Goal: Task Accomplishment & Management: Use online tool/utility

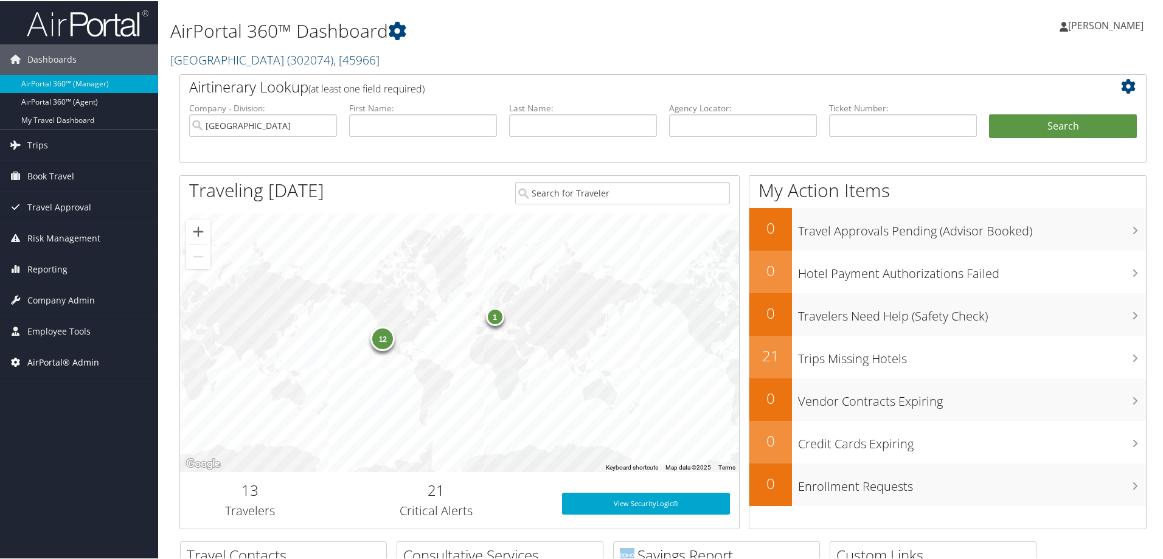
click at [88, 358] on span "AirPortal® Admin" at bounding box center [63, 361] width 72 height 30
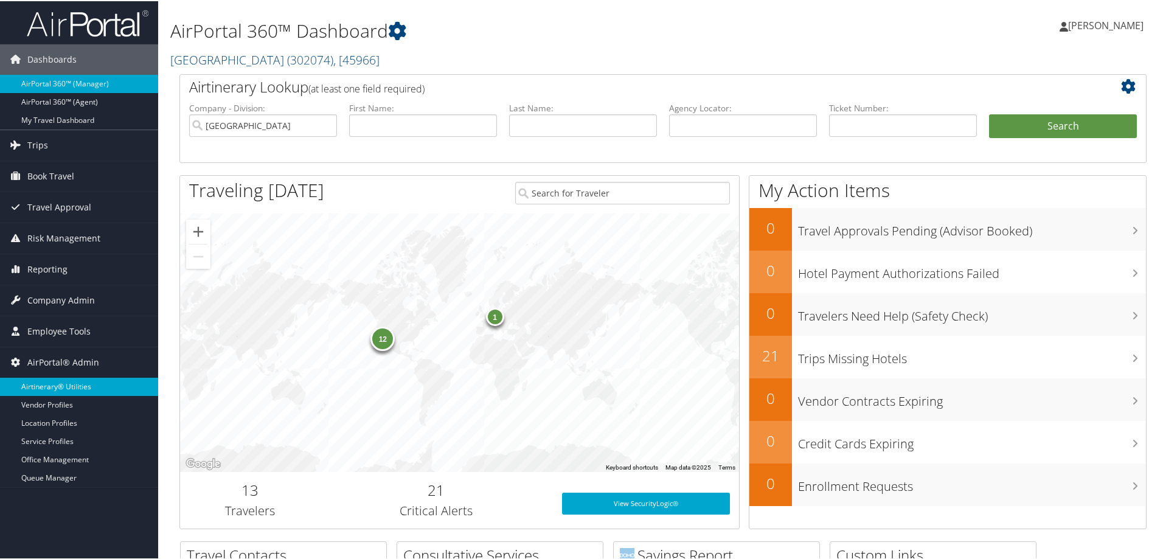
click at [71, 391] on link "Airtinerary® Utilities" at bounding box center [79, 385] width 158 height 18
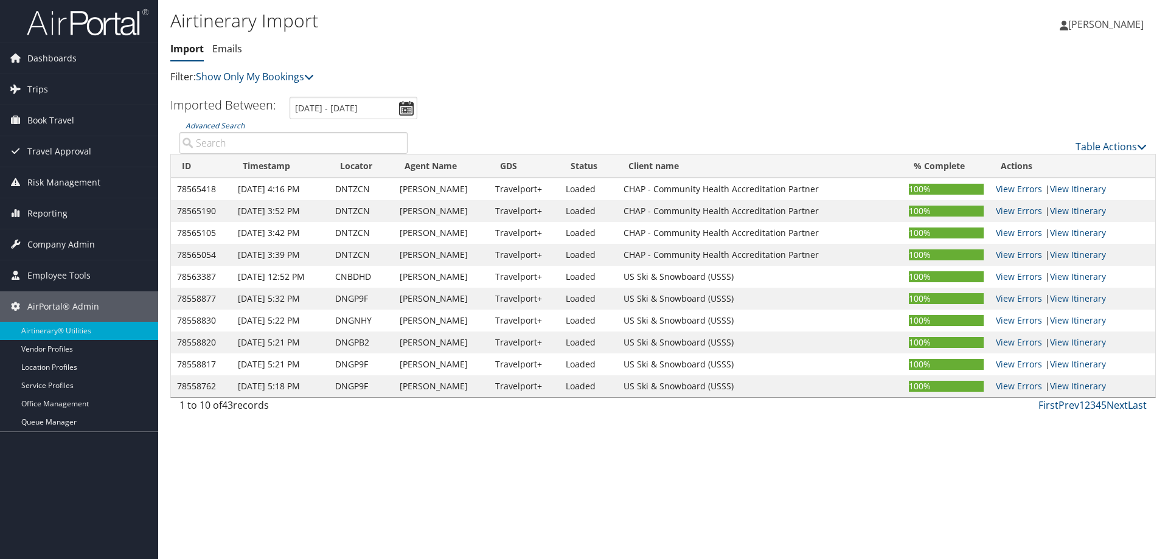
click at [1070, 148] on div "Table Actions" at bounding box center [786, 146] width 721 height 15
click at [1096, 148] on link "Table Actions" at bounding box center [1110, 146] width 71 height 13
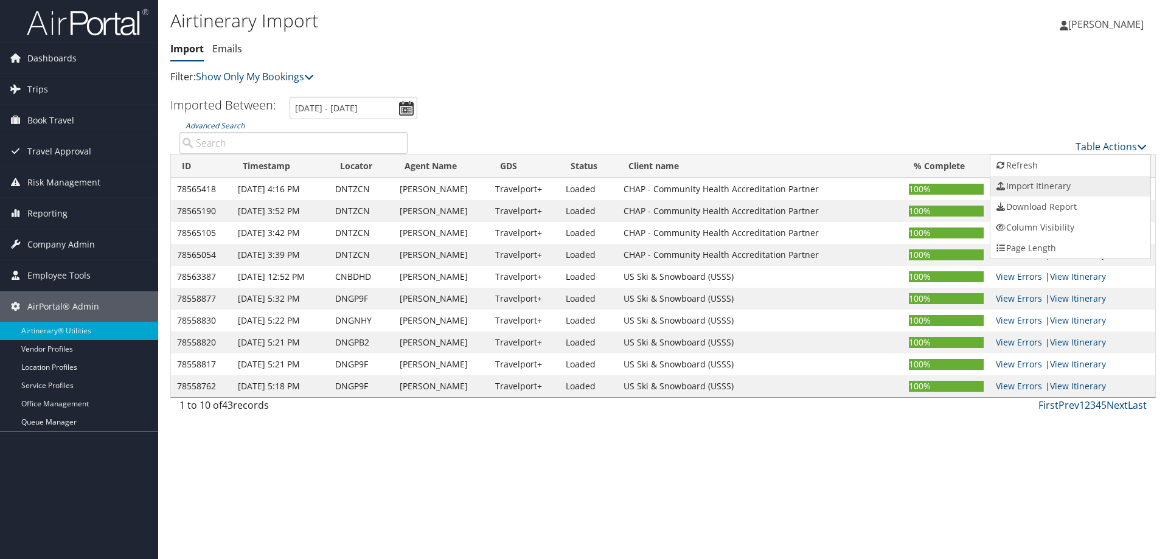
click at [1072, 185] on link "Import Itinerary" at bounding box center [1070, 186] width 160 height 21
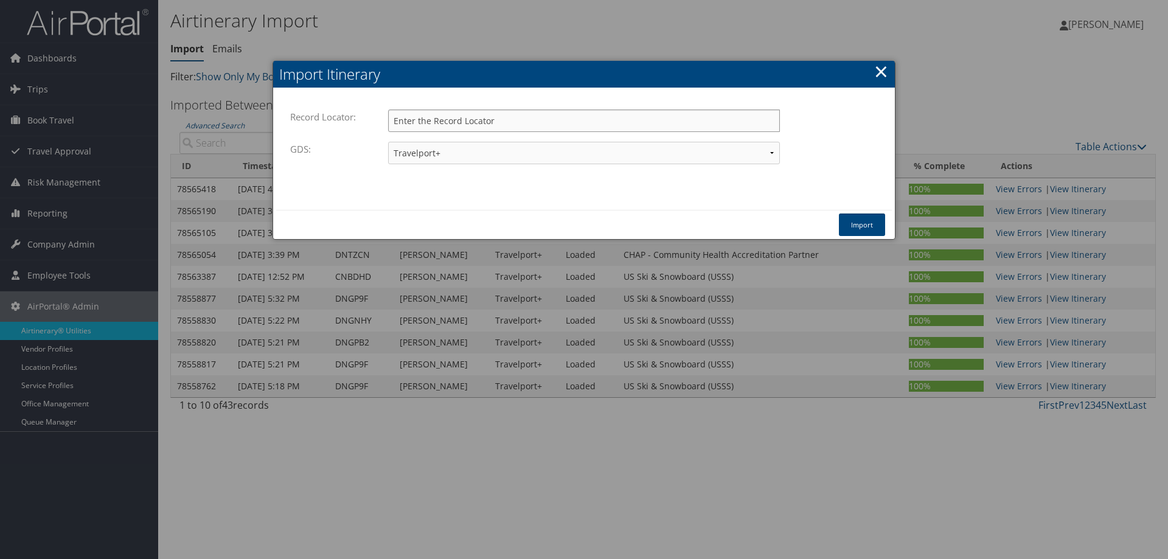
paste input "D7163Q"
type input "D7163Q"
click at [872, 227] on button "Import" at bounding box center [862, 224] width 46 height 23
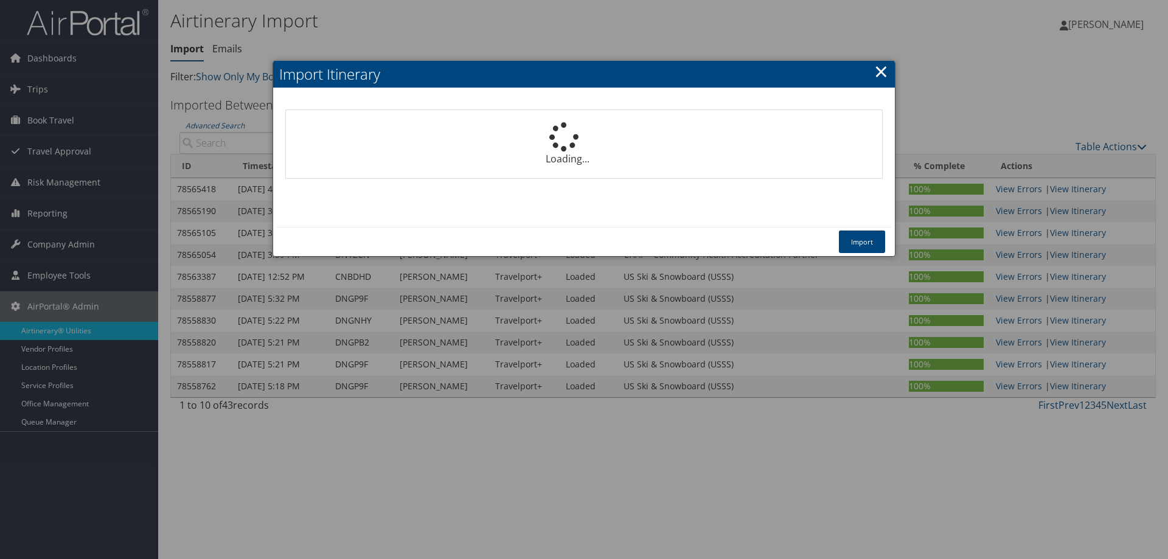
select select "1P"
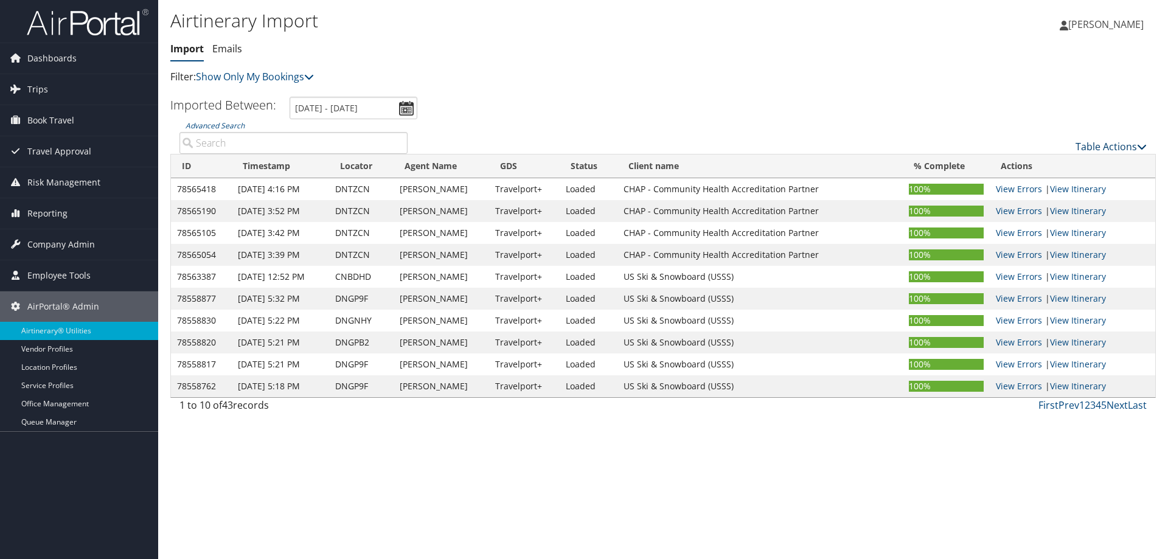
click at [1102, 148] on link "Table Actions" at bounding box center [1110, 146] width 71 height 13
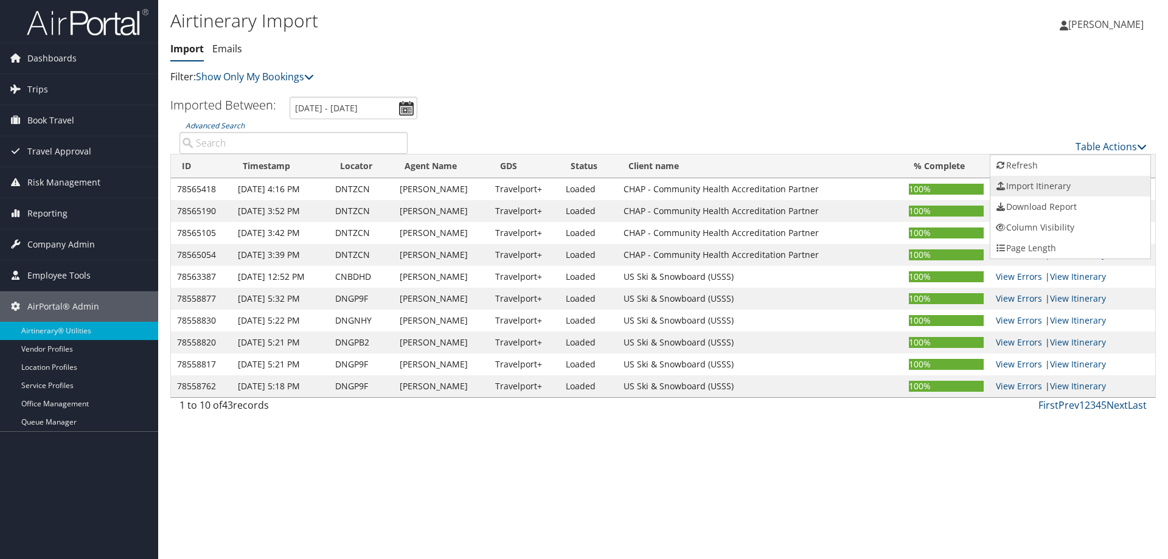
click at [1065, 188] on link "Import Itinerary" at bounding box center [1070, 186] width 160 height 21
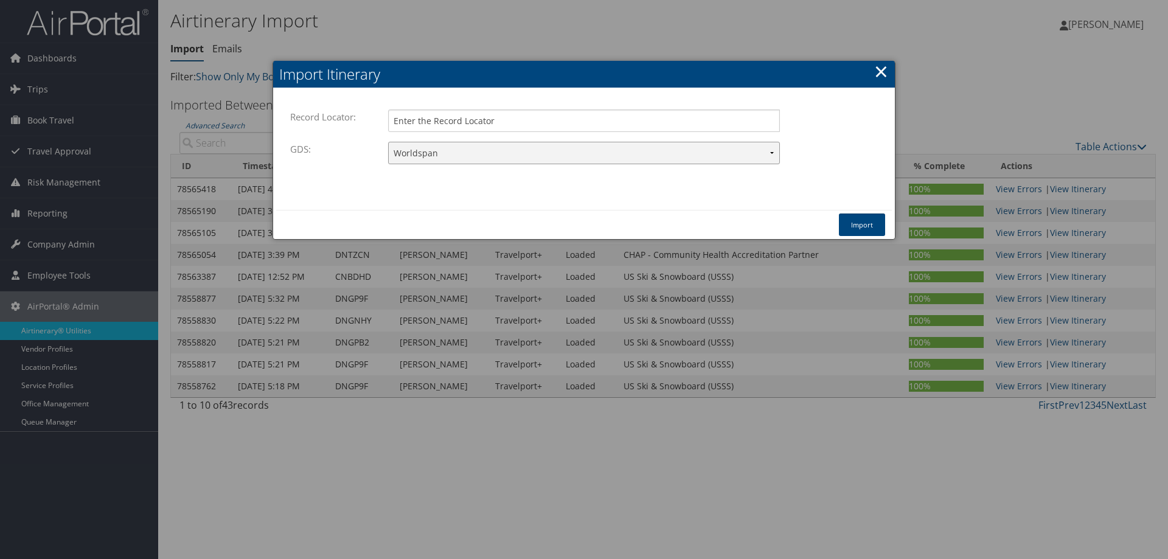
click at [594, 151] on select "Travelport+ Worldspan Apollo Sabre Amadeus" at bounding box center [584, 153] width 392 height 23
select select "1G"
click at [388, 142] on select "Travelport+ Worldspan Apollo Sabre Amadeus" at bounding box center [584, 153] width 392 height 23
paste input "D715T4"
type input "D715T4"
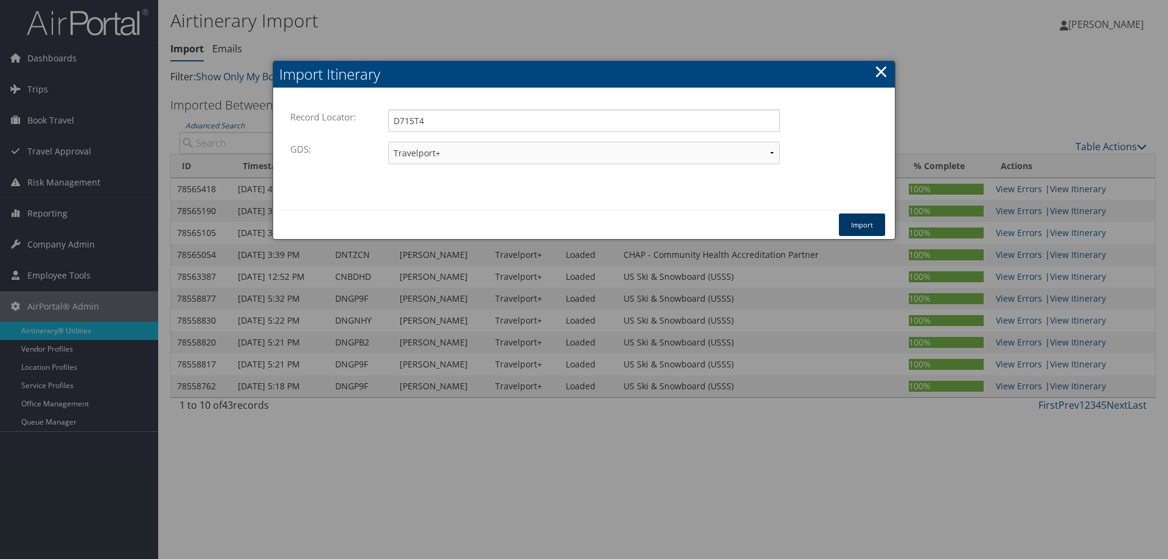
click at [861, 223] on button "Import" at bounding box center [862, 224] width 46 height 23
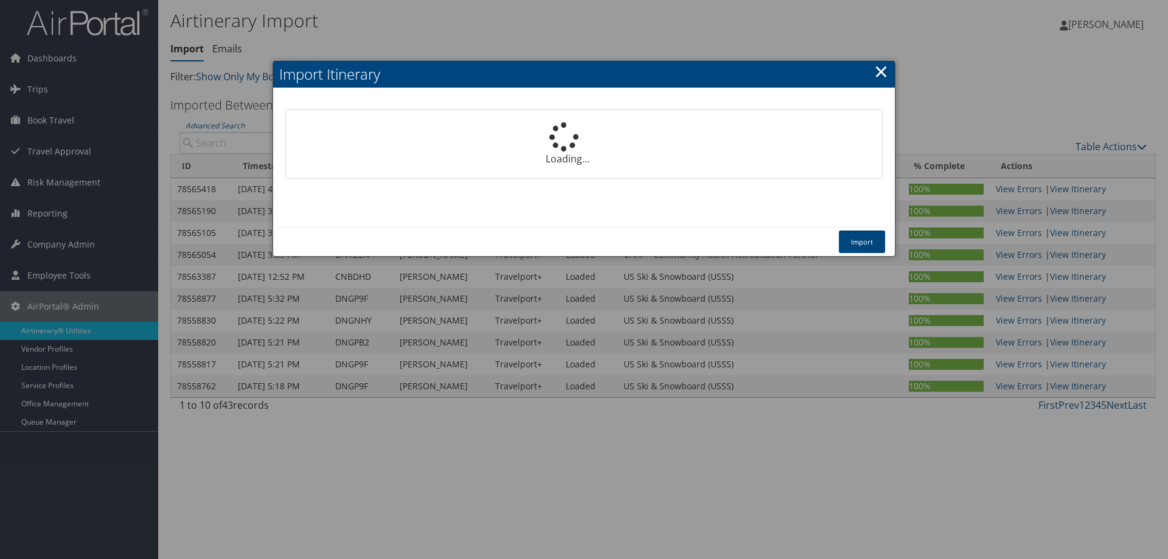
select select "1P"
